Goal: Task Accomplishment & Management: Complete application form

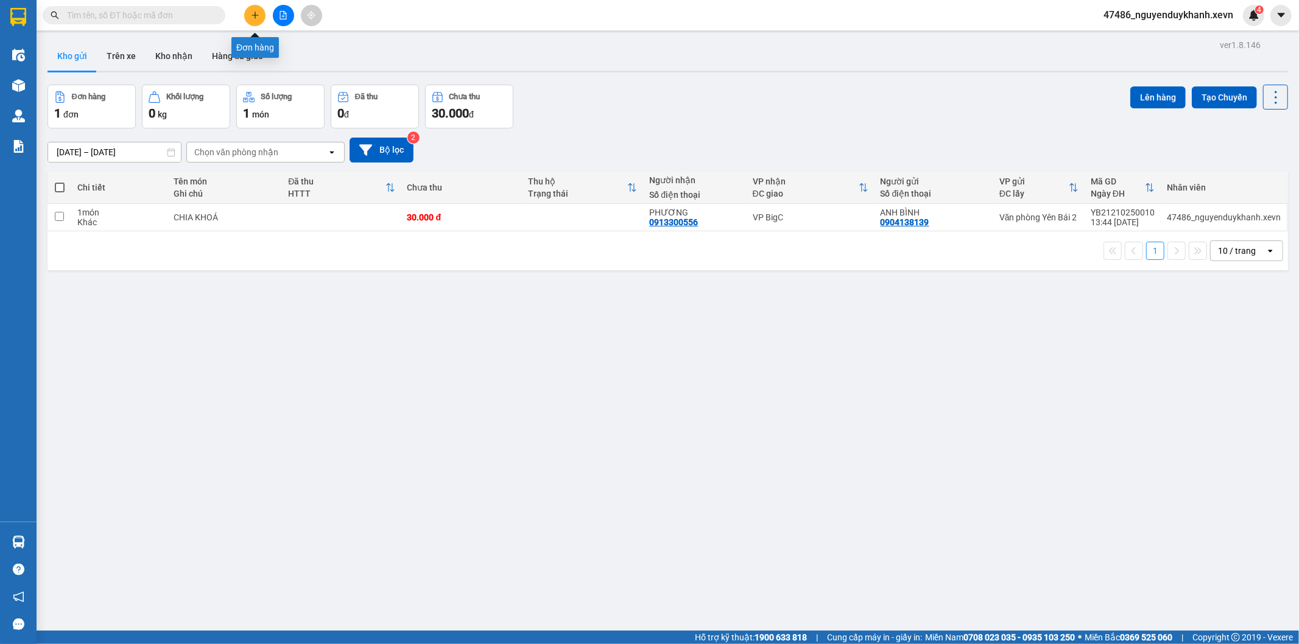
click at [255, 15] on icon "plus" at bounding box center [255, 15] width 7 height 1
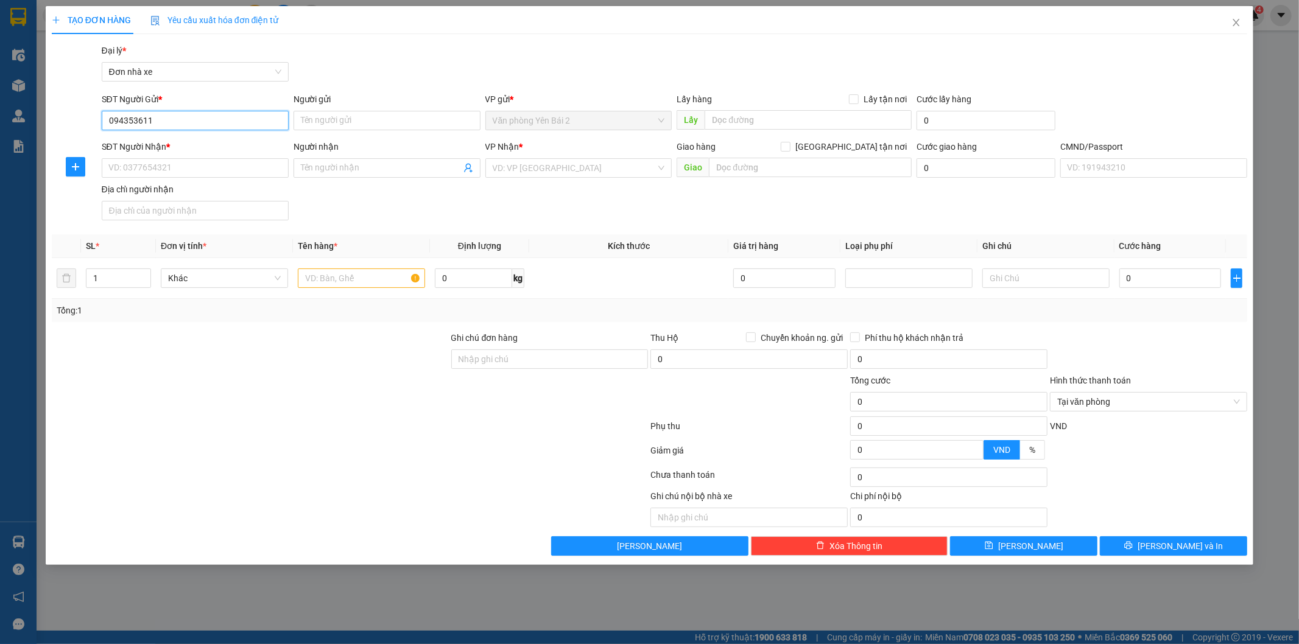
type input "0943536116"
drag, startPoint x: 171, startPoint y: 122, endPoint x: 93, endPoint y: 120, distance: 77.4
click at [93, 120] on div "SĐT Người Gửi * 0943536116 0943536116 Người gửi Tên người gửi VP gửi * Văn phòn…" at bounding box center [650, 114] width 1199 height 43
click at [156, 145] on div "0858522666 - [GEOGRAPHIC_DATA]" at bounding box center [195, 144] width 172 height 13
type input "0858522666"
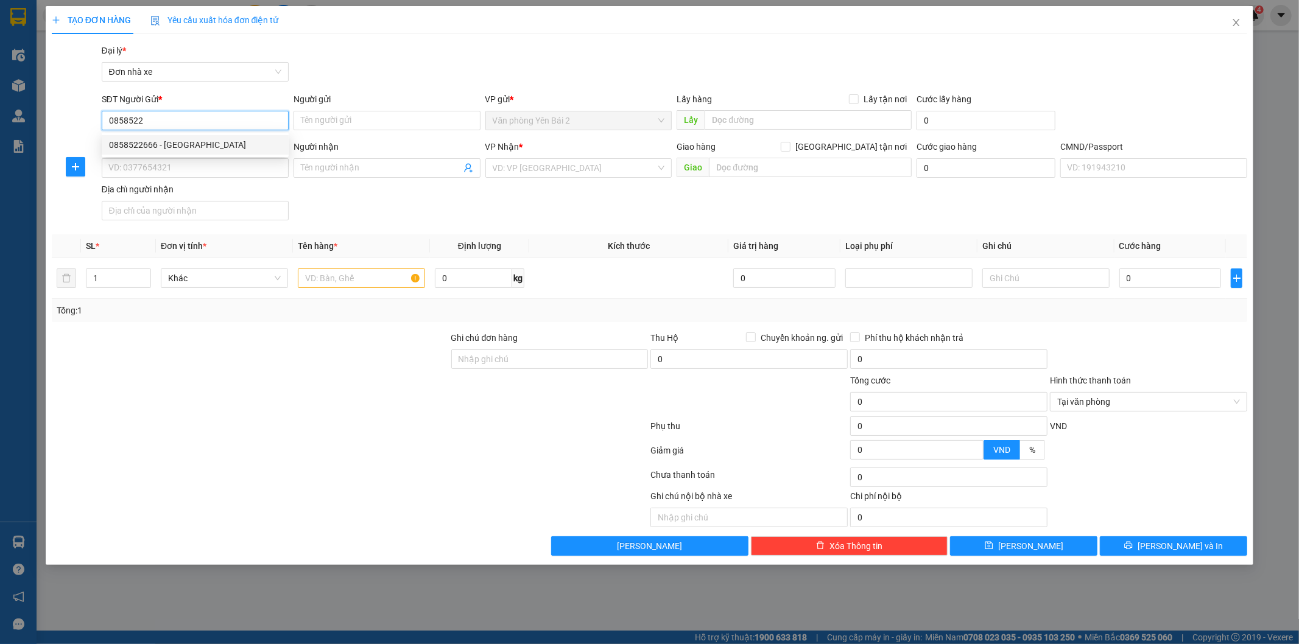
type input "Dung Bắc"
type input "0332095056"
type input "[PERSON_NAME]"
type input "quang"
type input "0858522666"
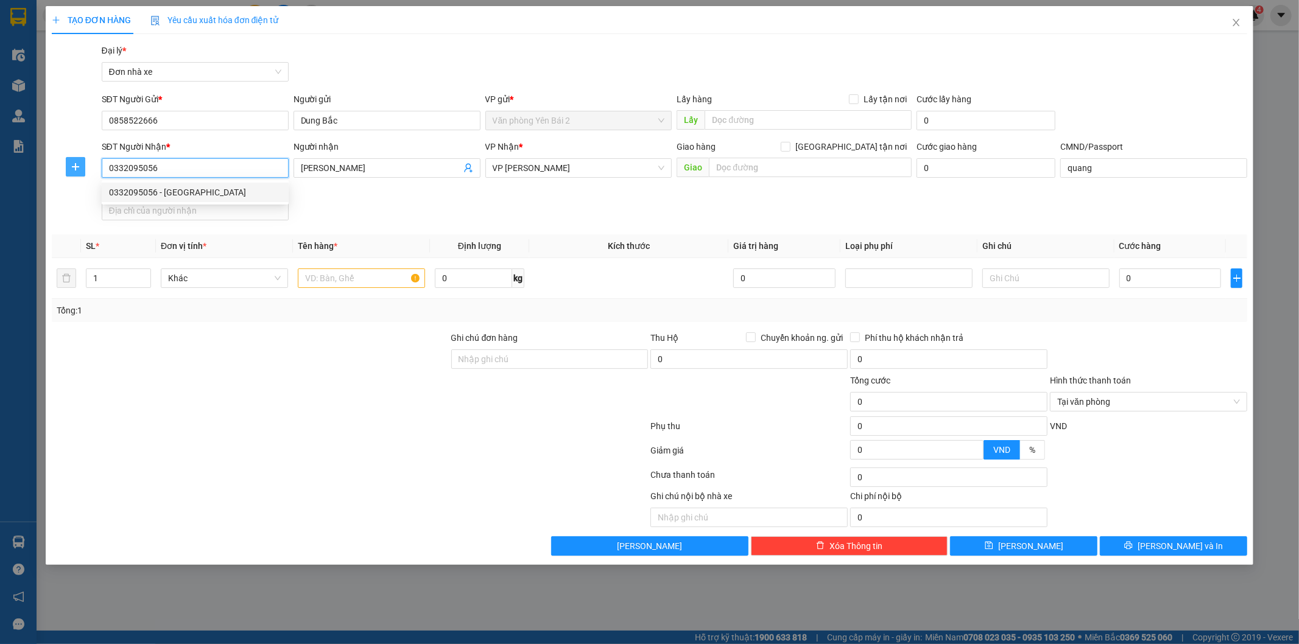
drag, startPoint x: 177, startPoint y: 169, endPoint x: 80, endPoint y: 169, distance: 96.2
click at [80, 169] on div "SĐT Người Nhận * 0332095056 Người nhận ANH THANH LƯƠNG VP Nhận * VP [PERSON_NAM…" at bounding box center [650, 182] width 1199 height 85
paste input "94353611"
type input "0943536116"
click at [174, 192] on div "0943536116 - [GEOGRAPHIC_DATA]" at bounding box center [195, 192] width 172 height 13
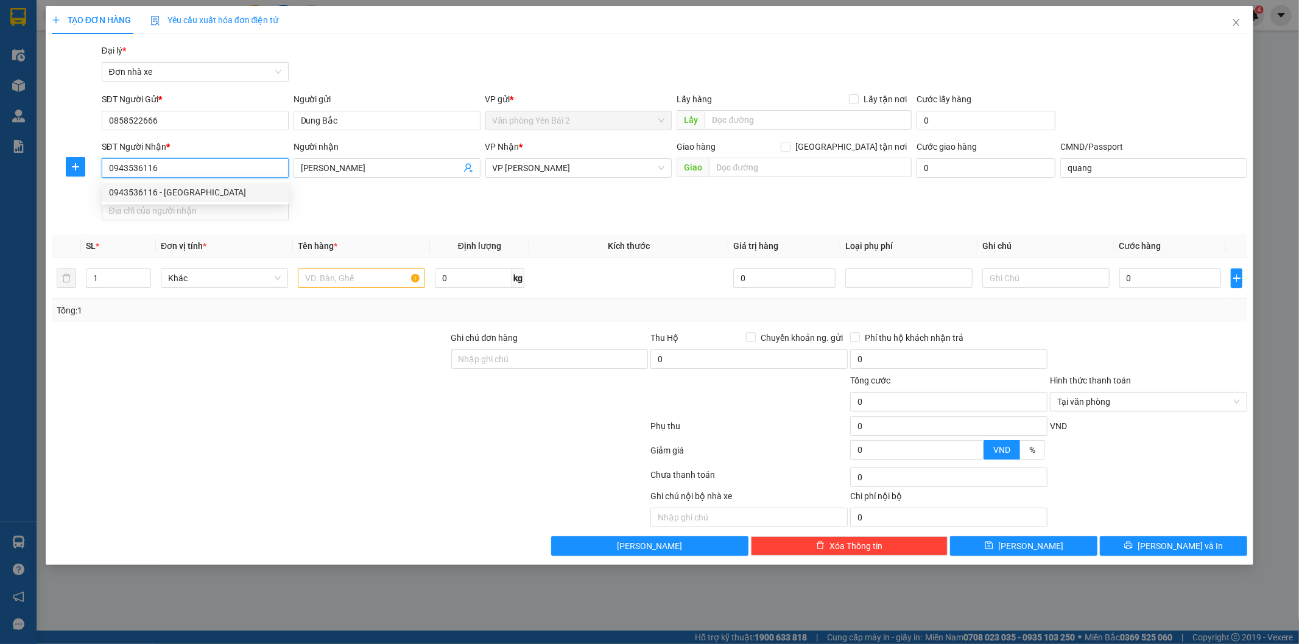
type input "HÀ THÀNH"
type input "036200007814 [PERSON_NAME]"
type input "0943536116"
click at [348, 277] on input "text" at bounding box center [361, 278] width 127 height 19
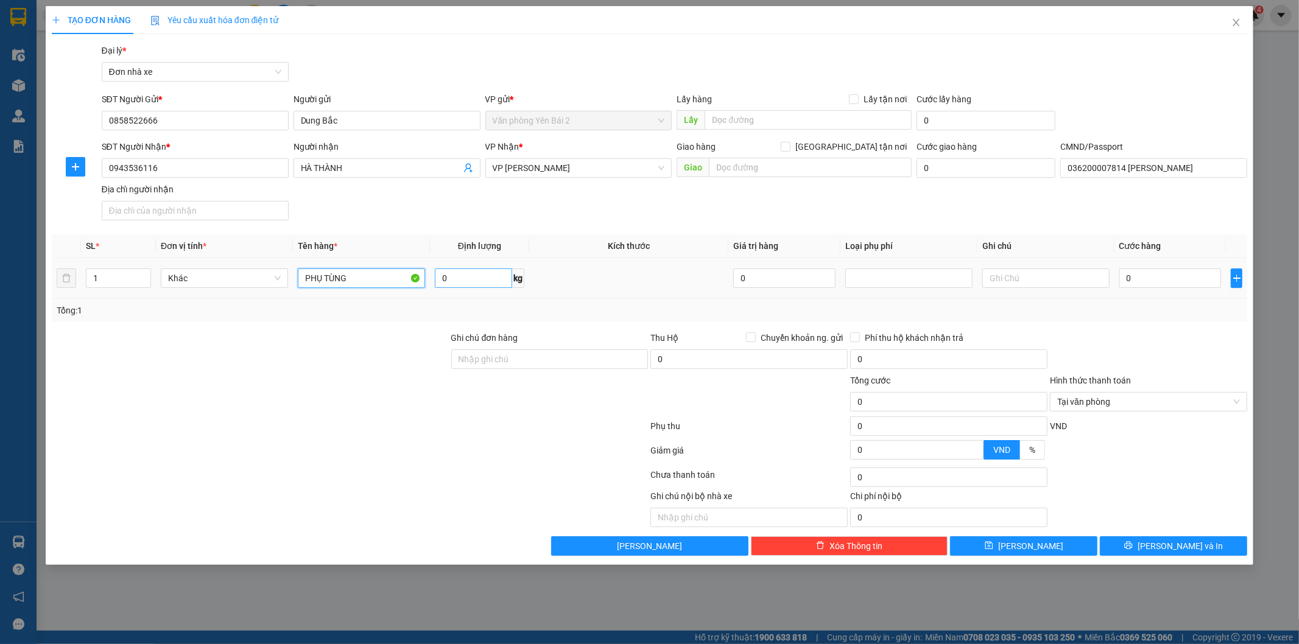
type input "PHỤ TÙNG"
click at [445, 279] on input "0" at bounding box center [473, 278] width 77 height 19
type input "3"
click at [1147, 278] on input "0" at bounding box center [1170, 278] width 102 height 19
type input "3"
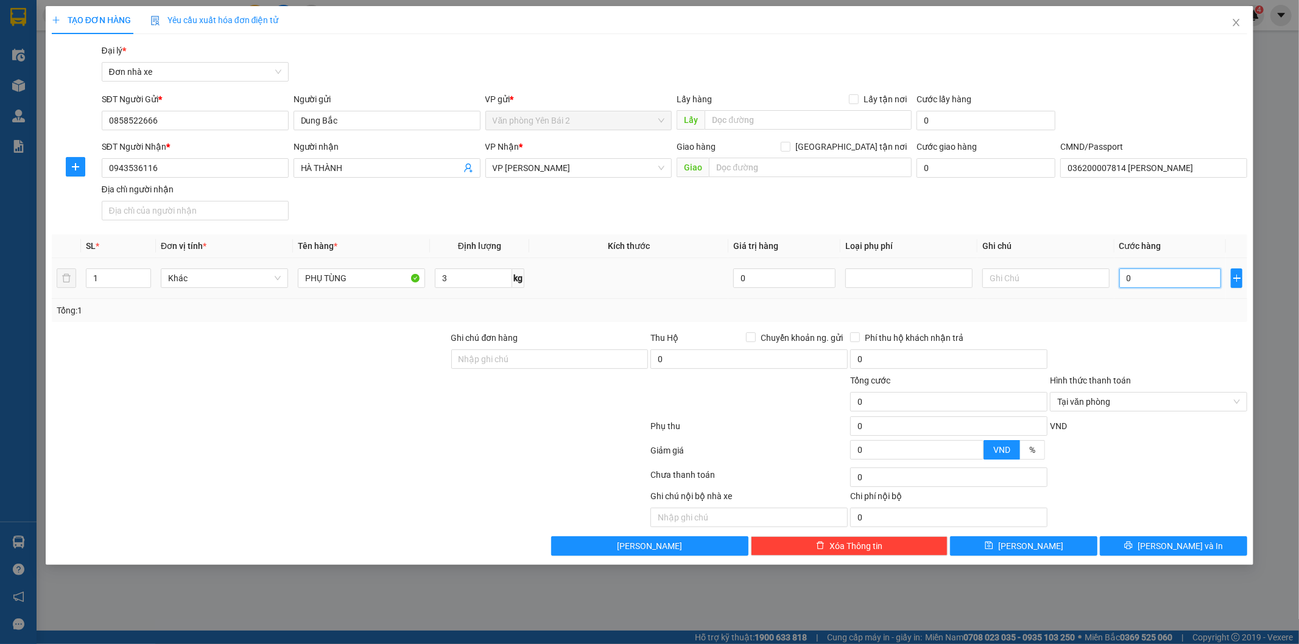
type input "3"
type input "30"
type input "300"
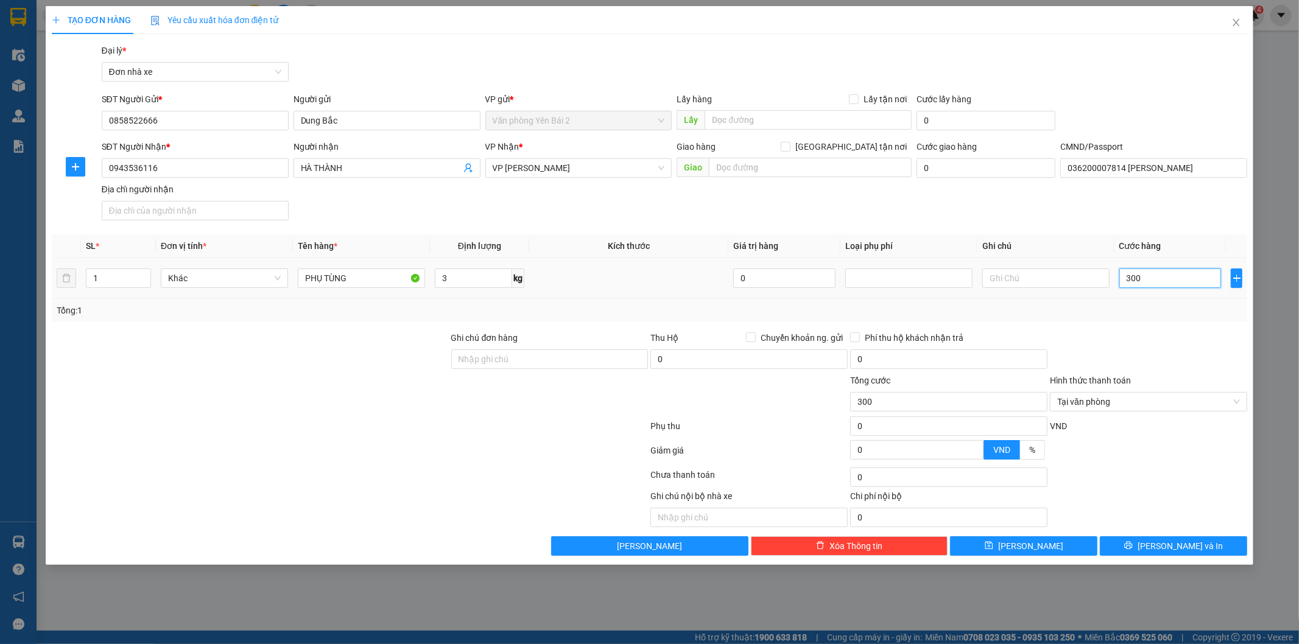
type input "3.000"
type input "30.000"
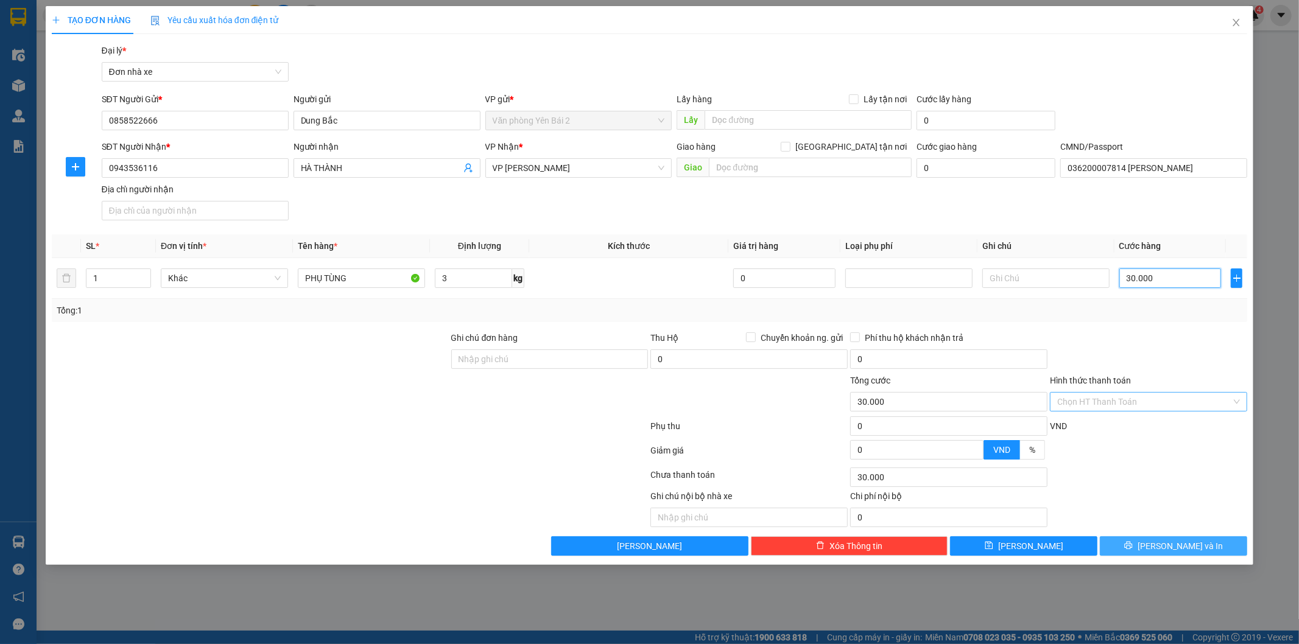
type input "30.000"
click at [1171, 546] on span "[PERSON_NAME] và In" at bounding box center [1180, 546] width 85 height 13
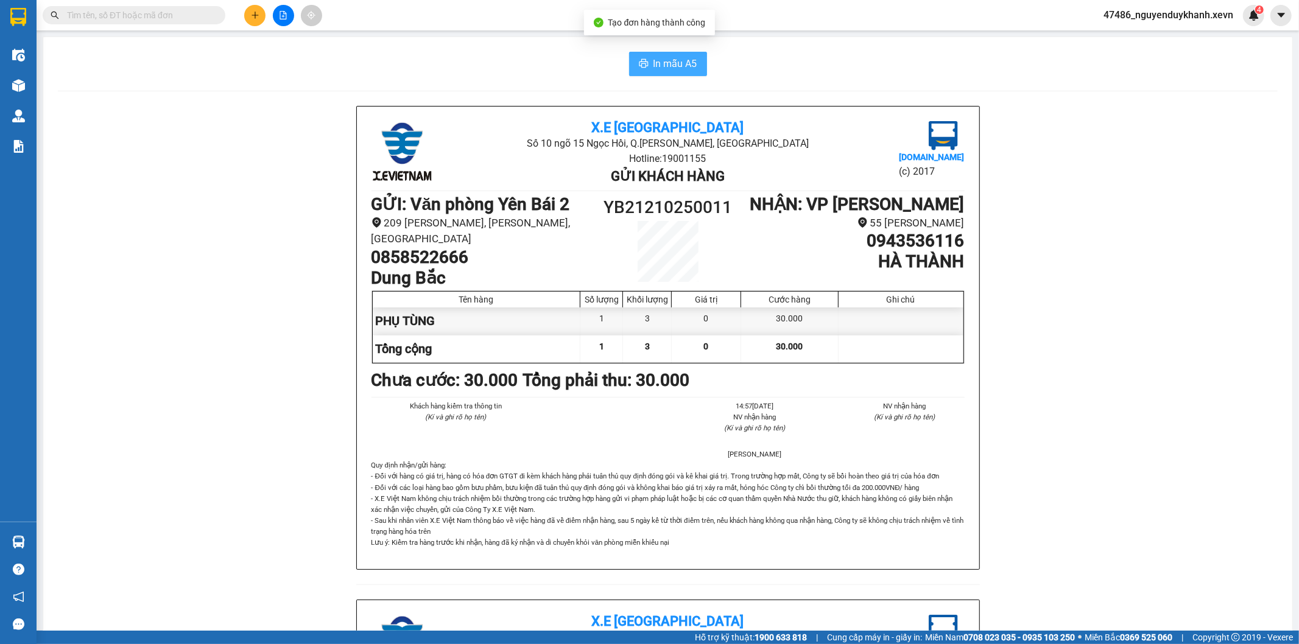
click at [681, 65] on span "In mẫu A5" at bounding box center [676, 63] width 44 height 15
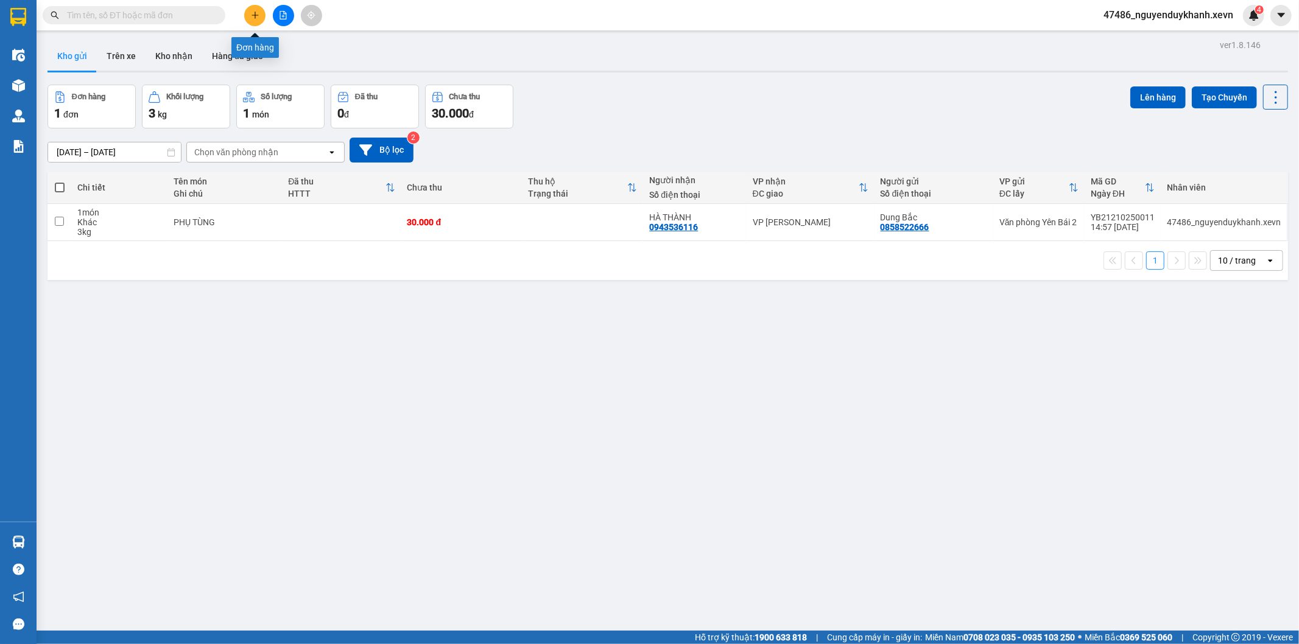
click at [255, 13] on icon "plus" at bounding box center [255, 15] width 9 height 9
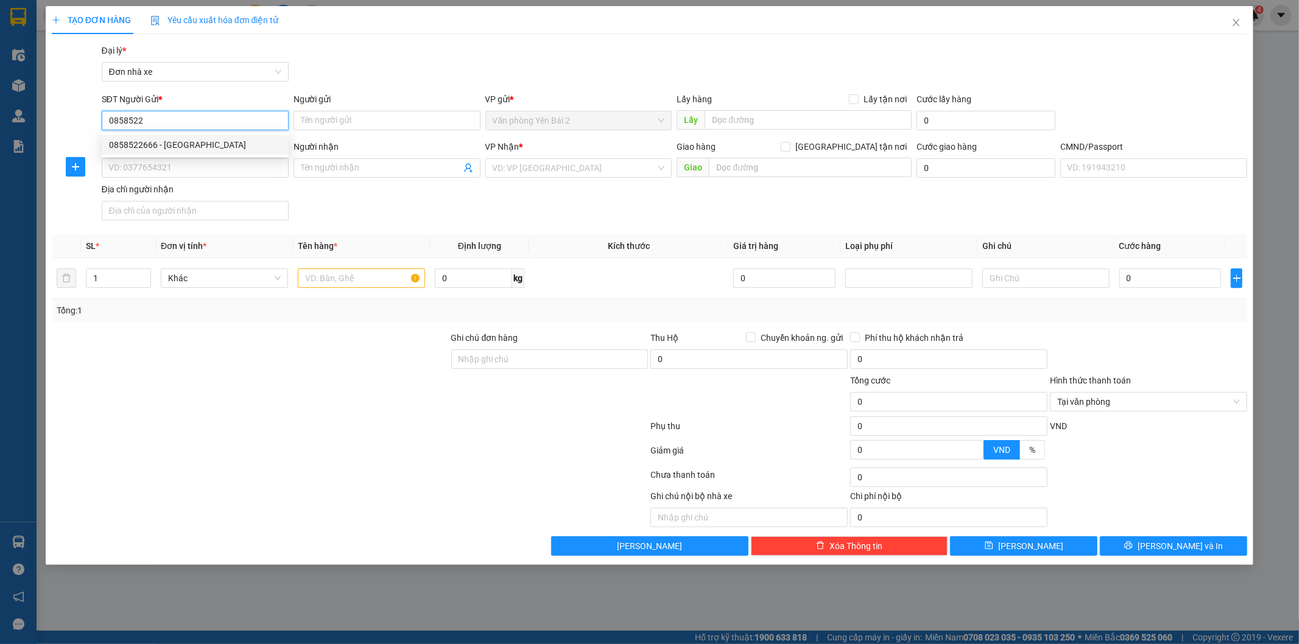
click at [186, 149] on div "0858522666 - [GEOGRAPHIC_DATA]" at bounding box center [195, 144] width 172 height 13
type input "0858522666"
type input "Dung Bắc"
type input "0943536116"
type input "HÀ THÀNH"
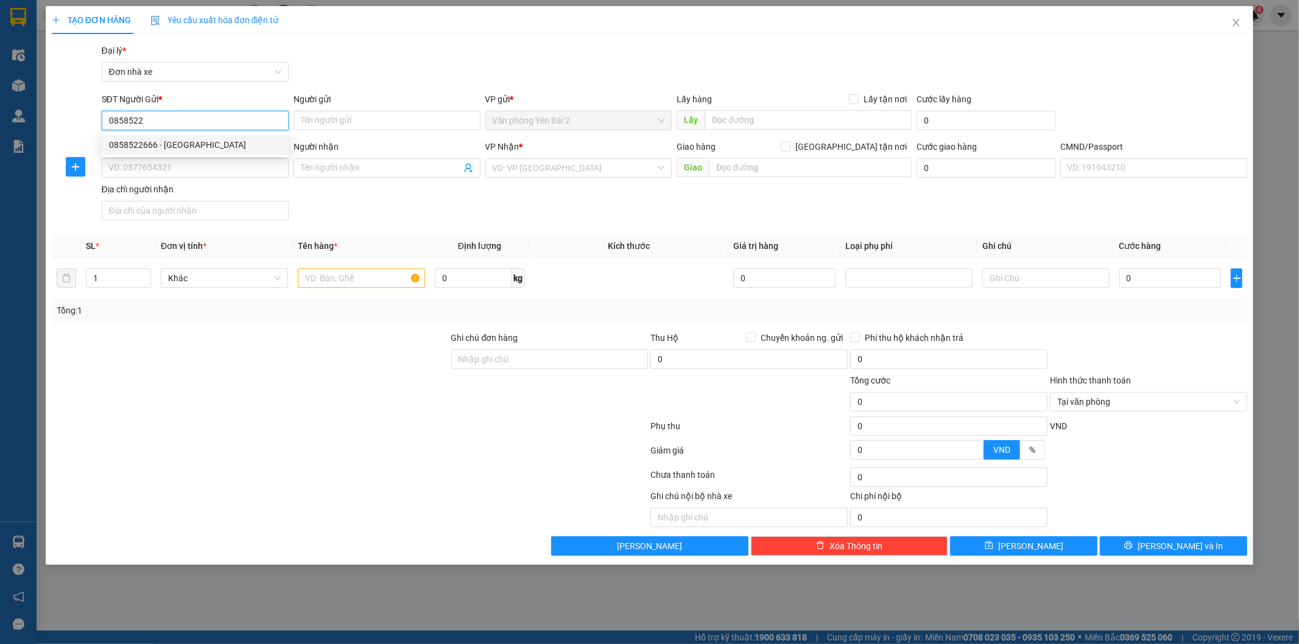
type input "036200007814 [PERSON_NAME]"
type input "0858522666"
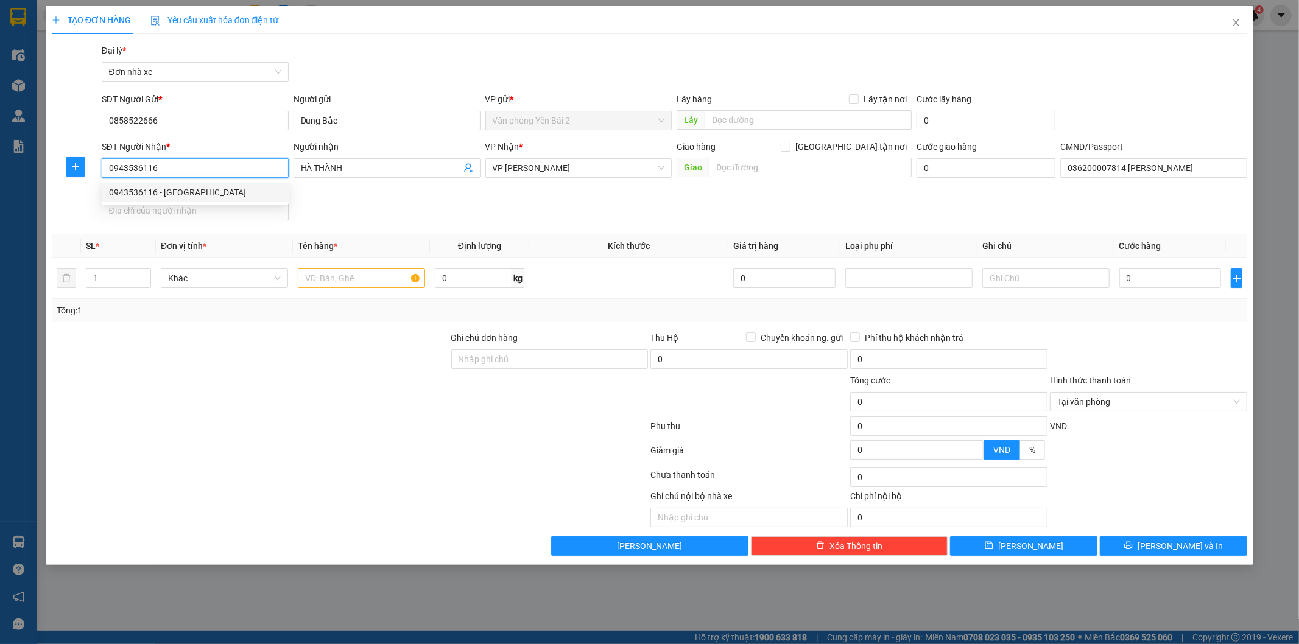
drag, startPoint x: 136, startPoint y: 166, endPoint x: 104, endPoint y: 171, distance: 32.7
click at [83, 172] on div "SĐT Người Nhận * 0943536116 Người nhận HÀ THÀNH VP Nhận * VP [PERSON_NAME] hàng…" at bounding box center [650, 182] width 1199 height 85
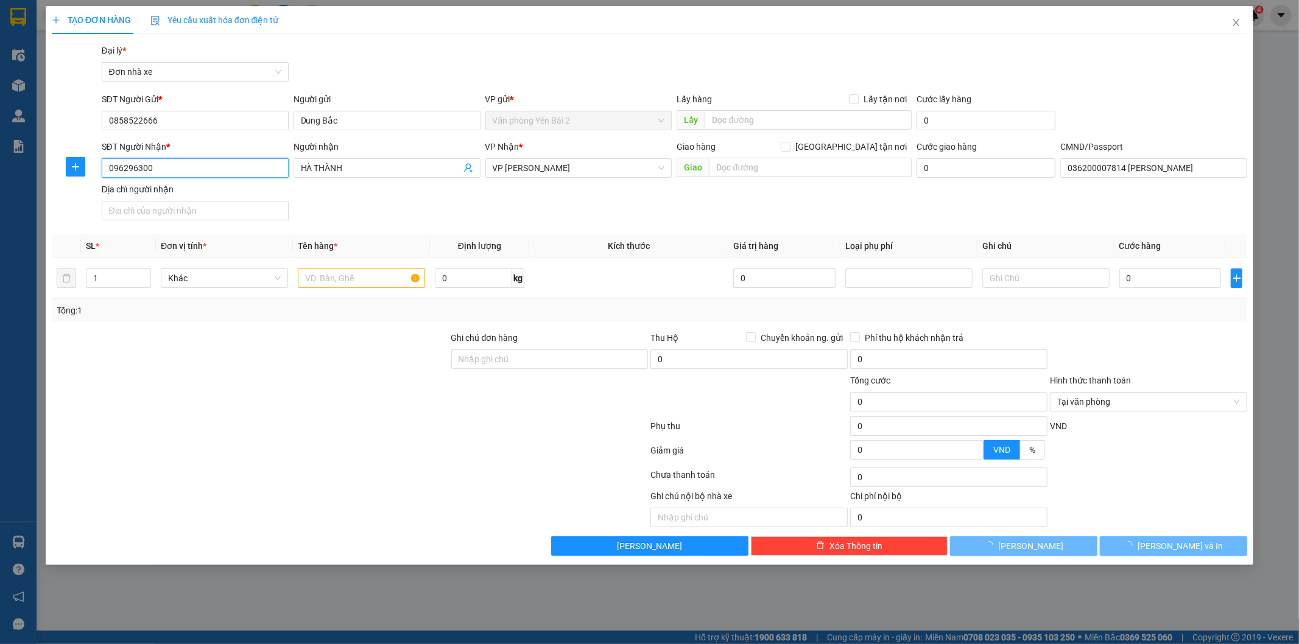
type input "0962963000"
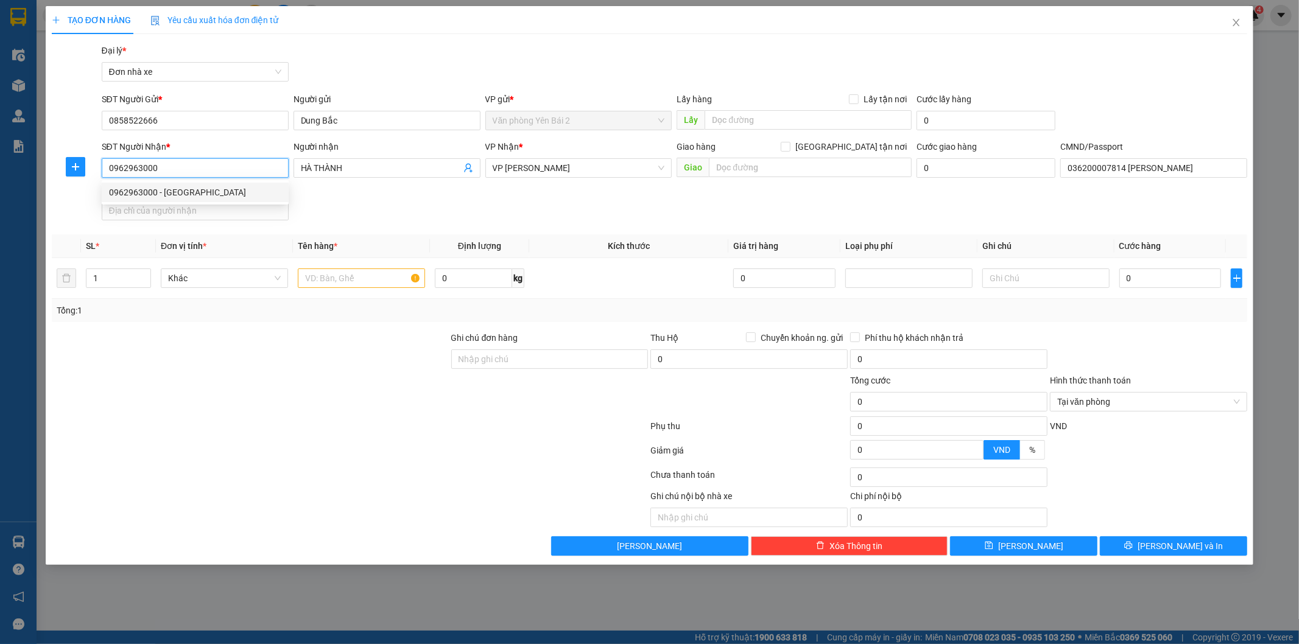
click at [207, 191] on div "0962963000 - [GEOGRAPHIC_DATA]" at bounding box center [195, 192] width 172 height 13
type input "[PERSON_NAME]"
type input "1"
type input "0962963000"
click at [344, 280] on input "text" at bounding box center [361, 278] width 127 height 19
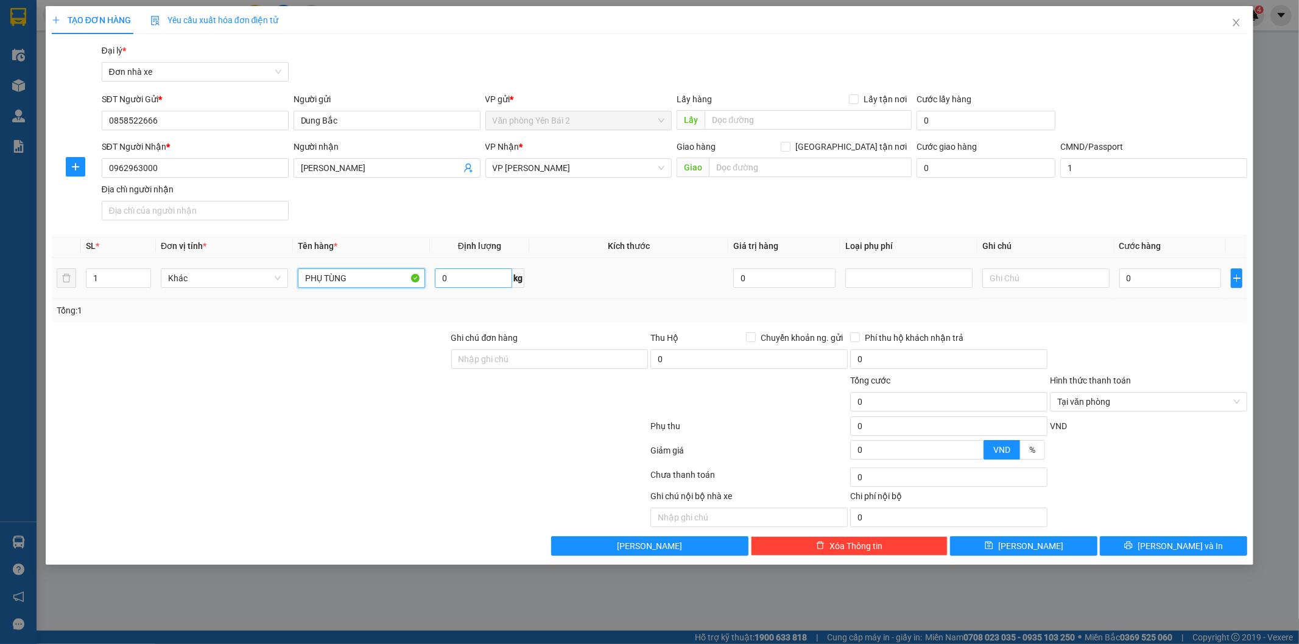
type input "PHỤ TÙNG"
click at [473, 272] on input "0" at bounding box center [473, 278] width 77 height 19
type input "1"
click at [1142, 283] on input "0" at bounding box center [1170, 278] width 102 height 19
type input "3"
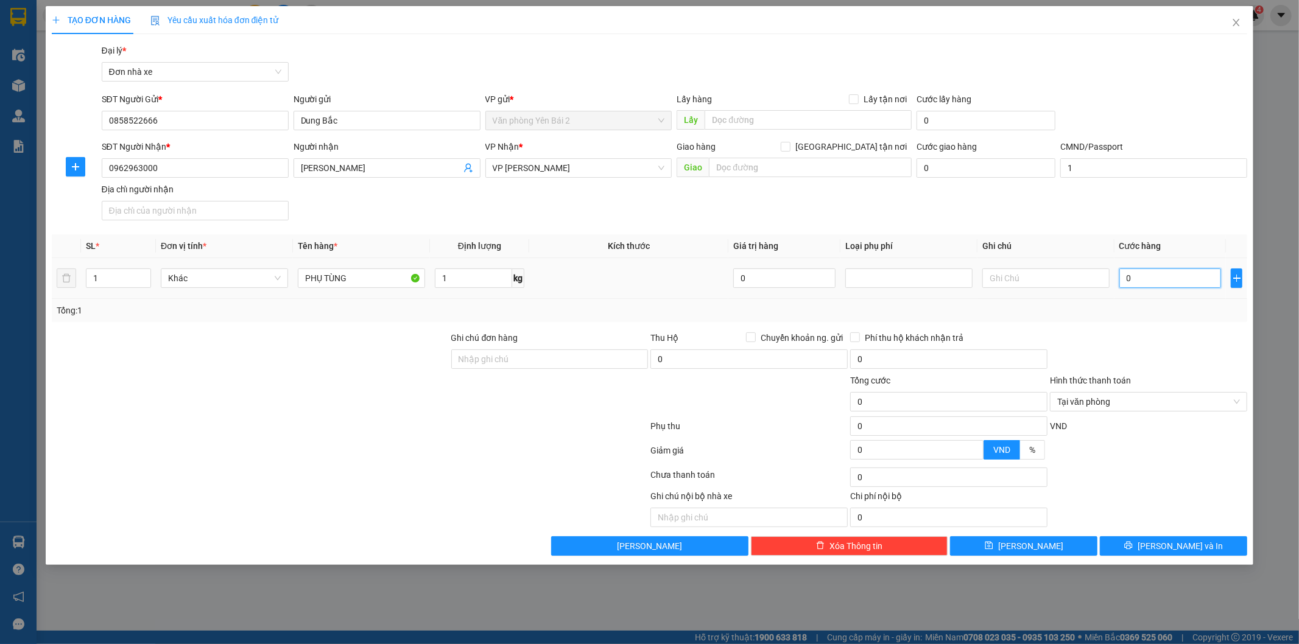
type input "3"
type input "30"
type input "300"
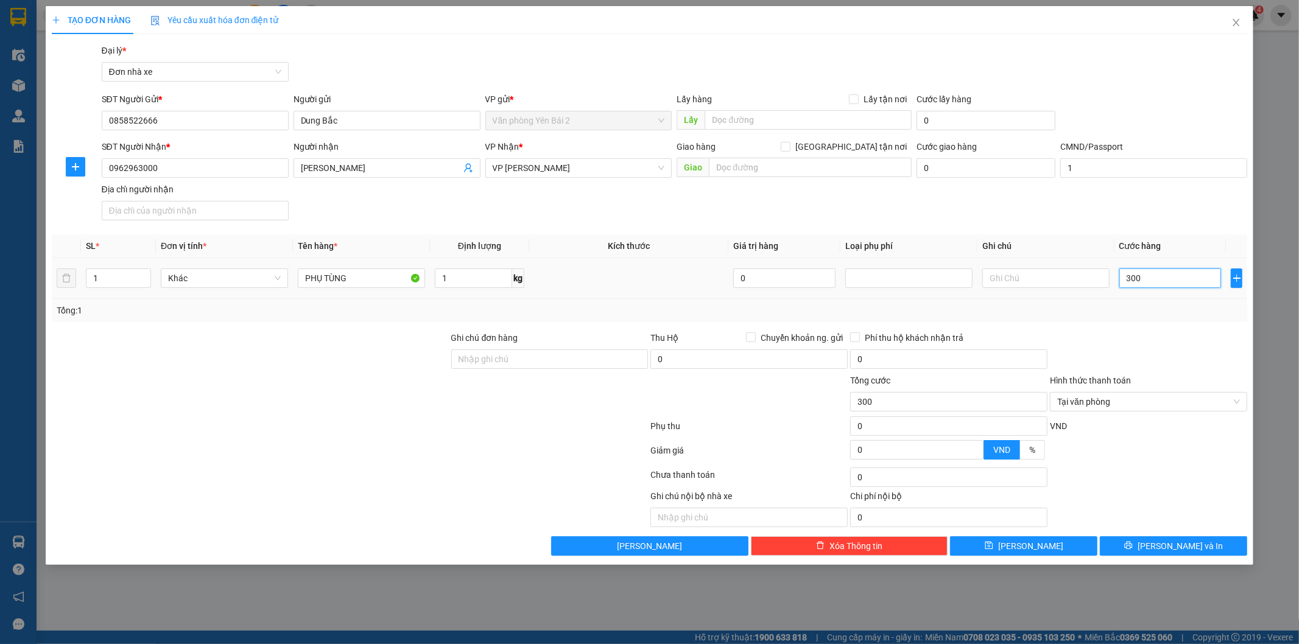
type input "3.000"
type input "30.000"
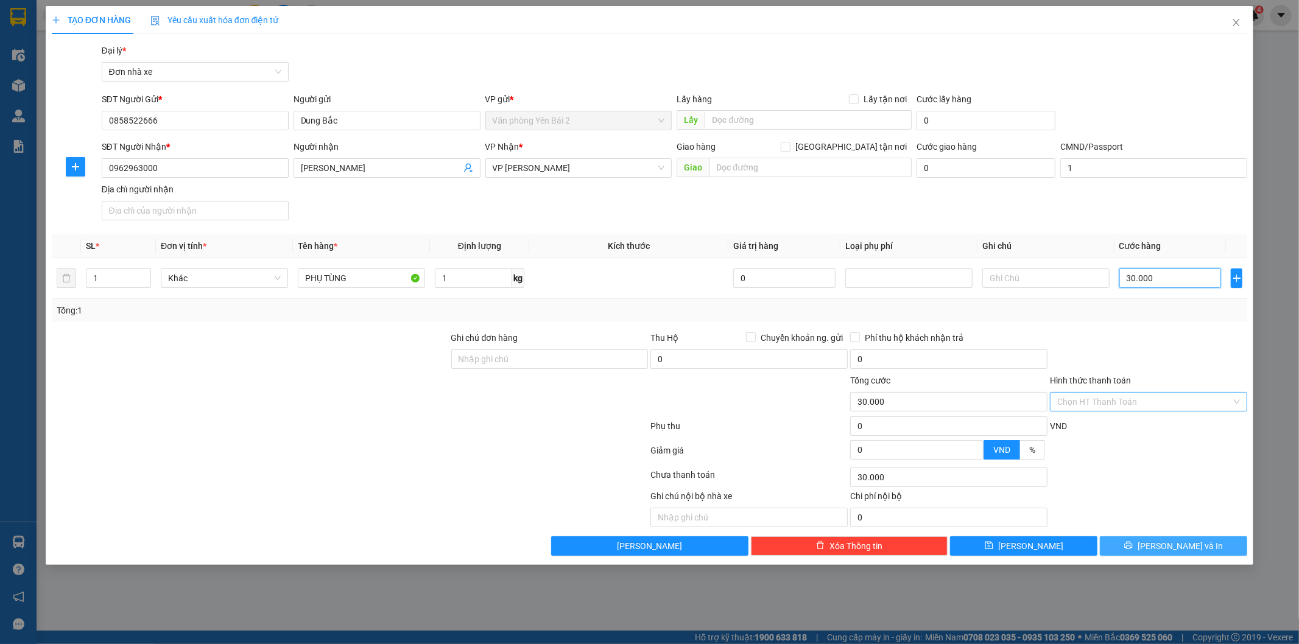
type input "30.000"
click at [1166, 542] on span "[PERSON_NAME] và In" at bounding box center [1180, 546] width 85 height 13
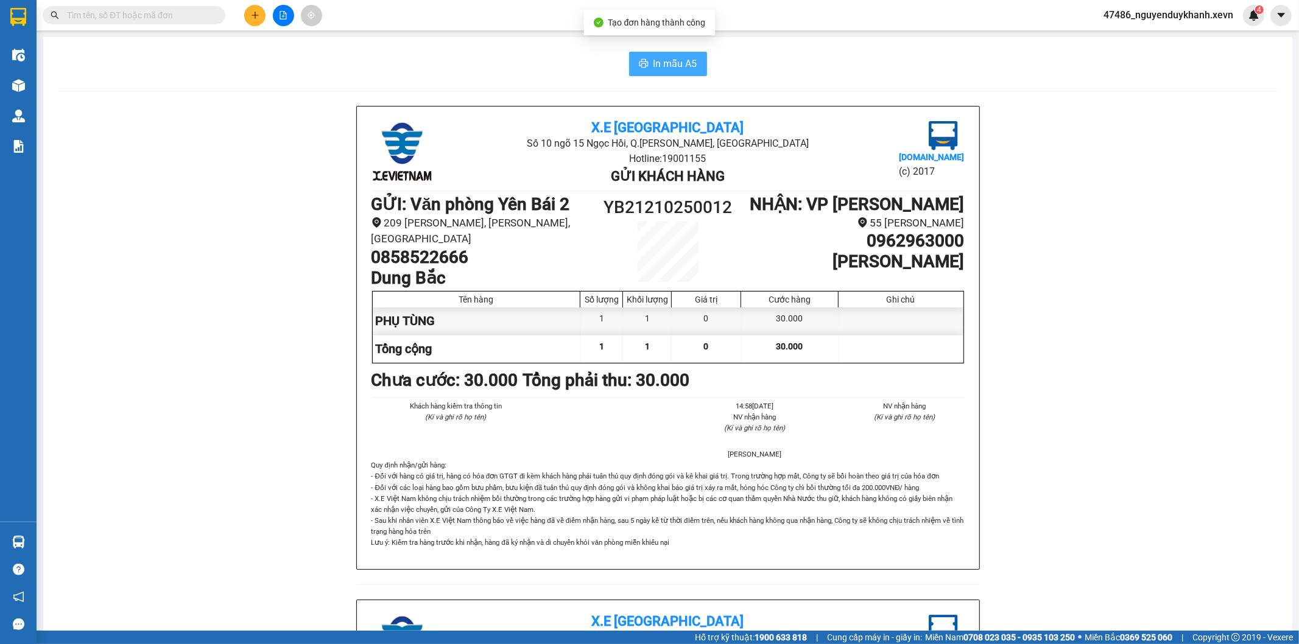
click at [672, 60] on span "In mẫu A5" at bounding box center [676, 63] width 44 height 15
